Goal: Transaction & Acquisition: Purchase product/service

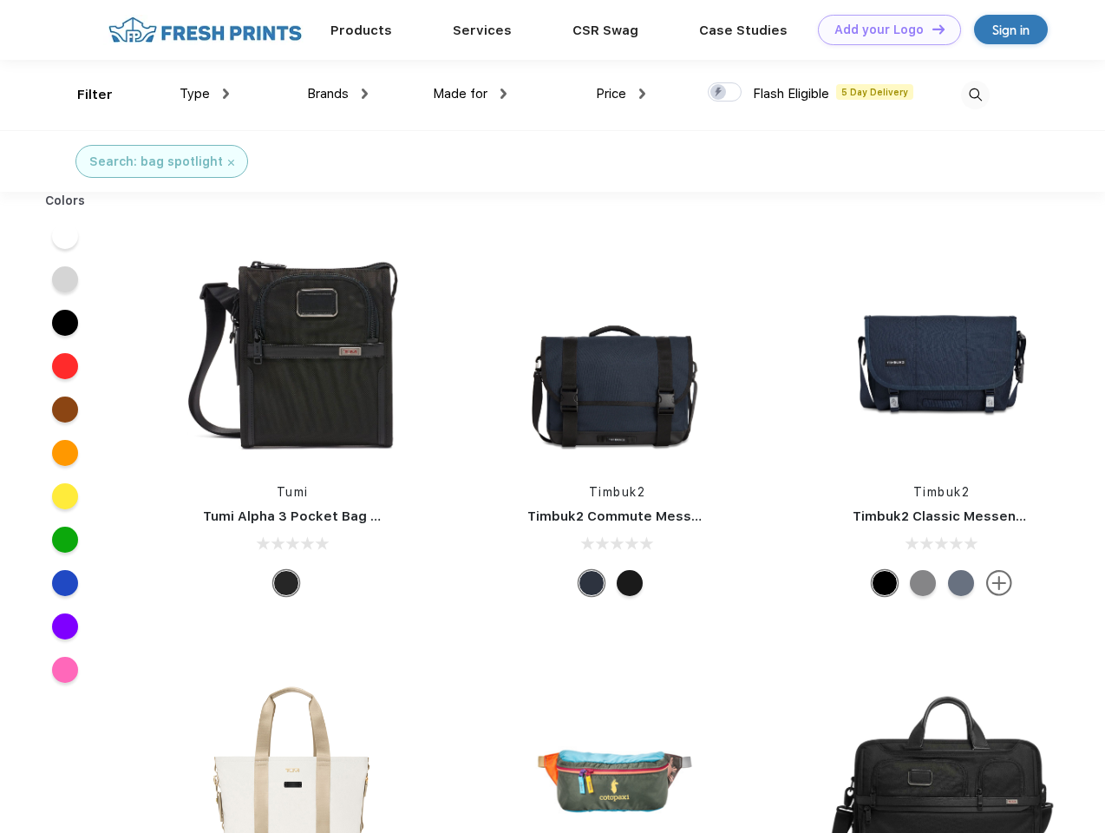
scroll to position [1, 0]
click at [883, 30] on link "Add your Logo Design Tool" at bounding box center [889, 30] width 143 height 30
click at [0, 0] on div "Design Tool" at bounding box center [0, 0] width 0 height 0
click at [931, 29] on link "Add your Logo Design Tool" at bounding box center [889, 30] width 143 height 30
click at [83, 95] on div "Filter" at bounding box center [95, 95] width 36 height 20
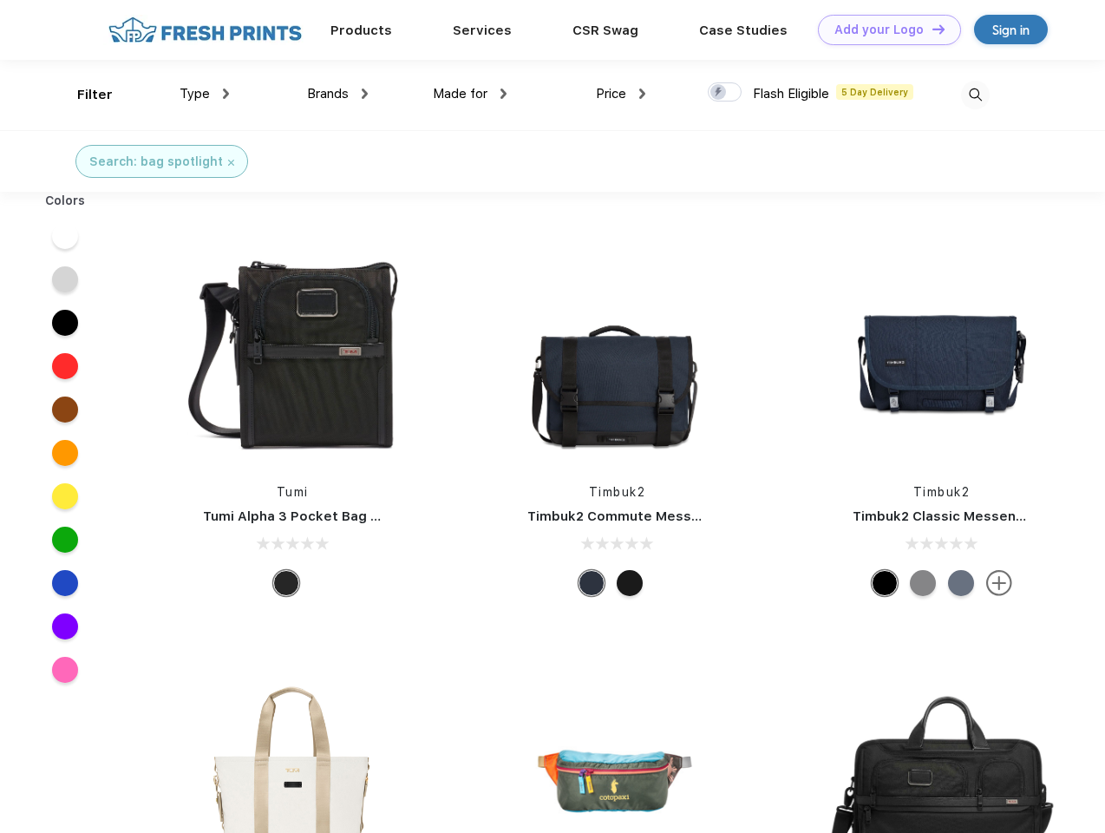
click at [205, 94] on span "Type" at bounding box center [195, 94] width 30 height 16
click at [338, 94] on span "Brands" at bounding box center [328, 94] width 42 height 16
click at [470, 94] on span "Made for" at bounding box center [460, 94] width 55 height 16
click at [621, 94] on span "Price" at bounding box center [611, 94] width 30 height 16
click at [725, 93] on div at bounding box center [725, 91] width 34 height 19
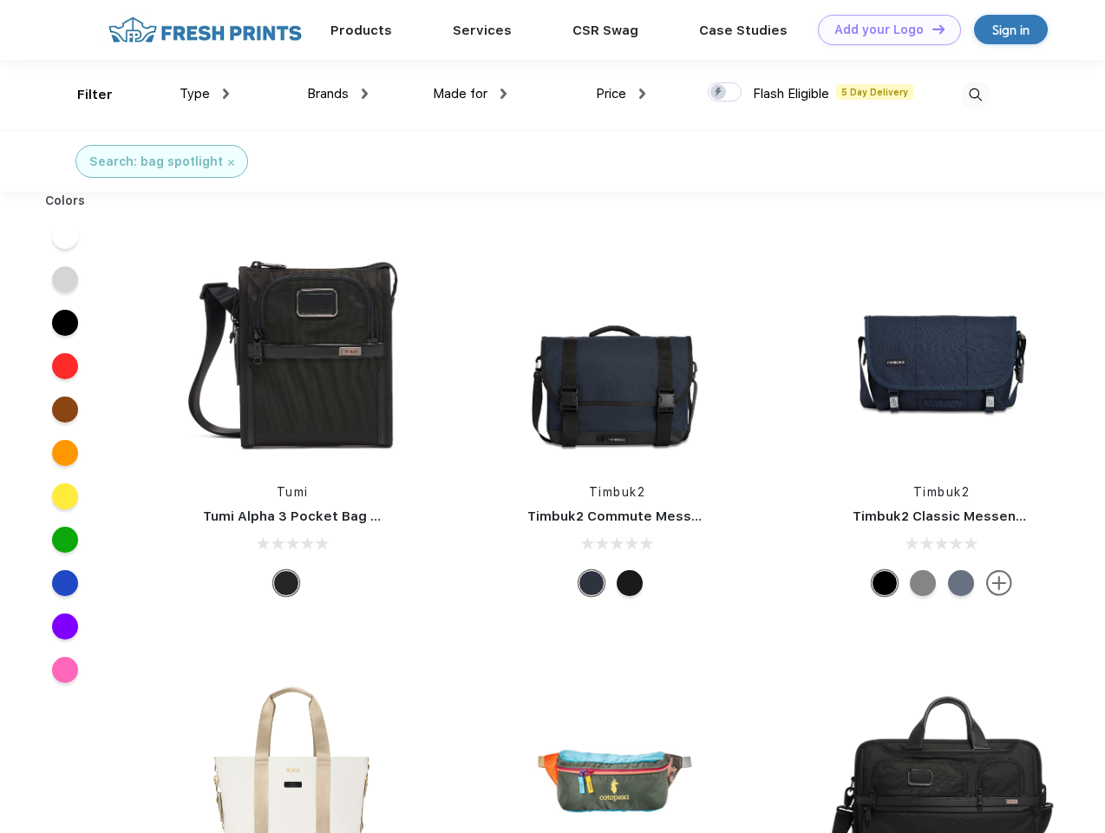
click at [719, 93] on input "checkbox" at bounding box center [713, 87] width 11 height 11
click at [975, 95] on img at bounding box center [975, 95] width 29 height 29
